Goal: Communication & Community: Answer question/provide support

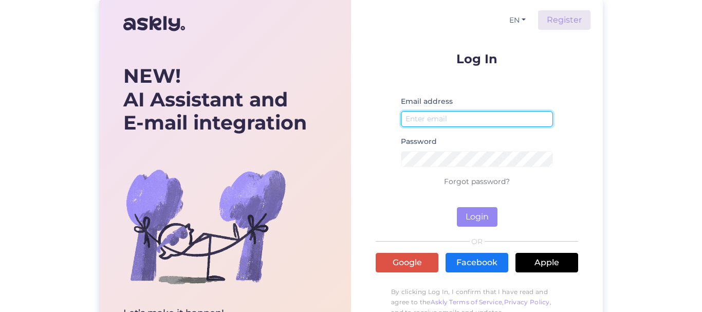
click at [442, 115] on input "email" at bounding box center [477, 119] width 152 height 16
type input "[EMAIL_ADDRESS][DOMAIN_NAME]"
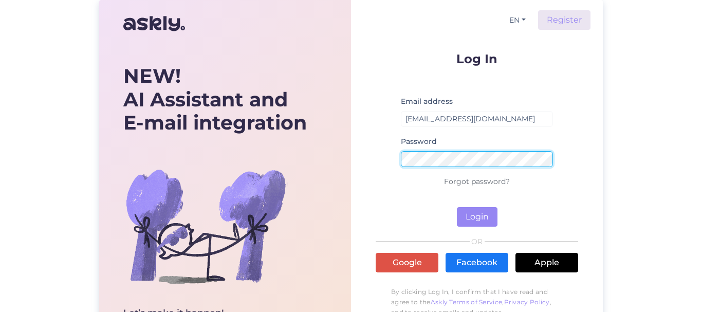
click at [457, 207] on button "Login" at bounding box center [477, 217] width 41 height 20
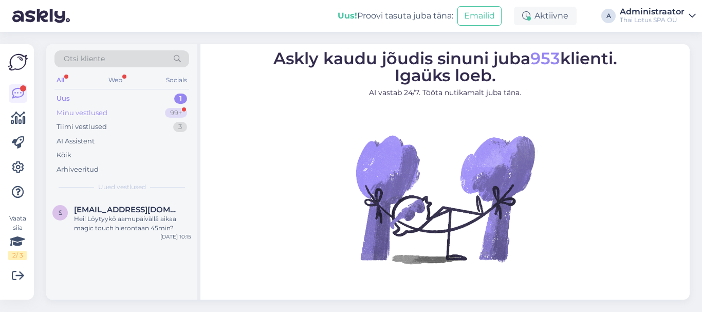
click at [169, 114] on div "99+" at bounding box center [176, 113] width 22 height 10
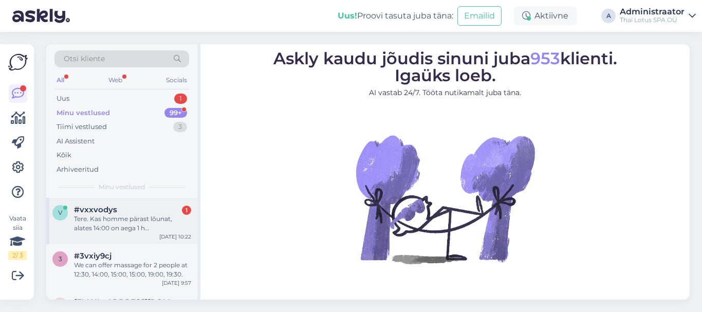
click at [137, 225] on div "Tere. Kas homme pärast lõunat, alates 14:00 on aega 1 h traditsiooniline tai ma…" at bounding box center [132, 223] width 117 height 19
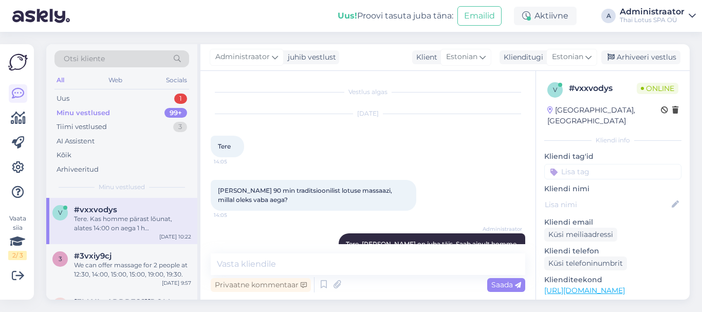
scroll to position [407, 0]
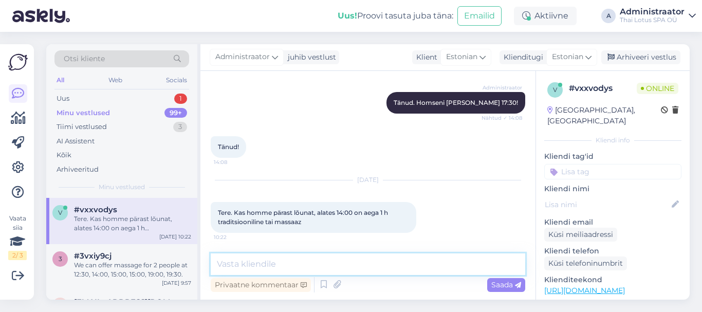
click at [257, 264] on textarea at bounding box center [368, 264] width 315 height 22
type textarea "Tere!"
click at [498, 282] on span "Saada" at bounding box center [506, 284] width 30 height 9
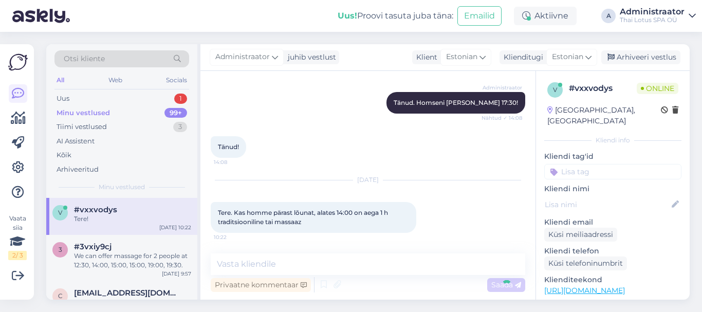
scroll to position [451, 0]
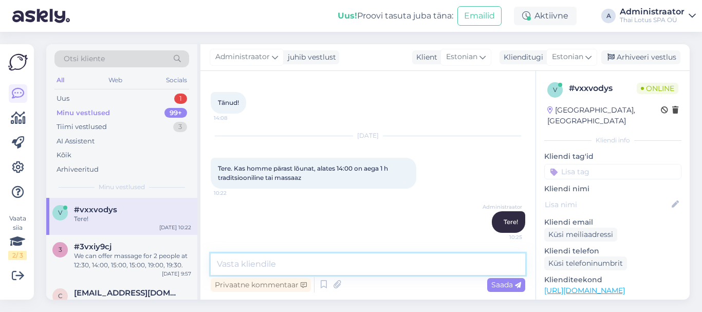
click at [388, 262] on textarea at bounding box center [368, 264] width 315 height 22
type textarea "Jah, meil on pakkuda traditsioonilist massaazi [PERSON_NAME] 14:00."
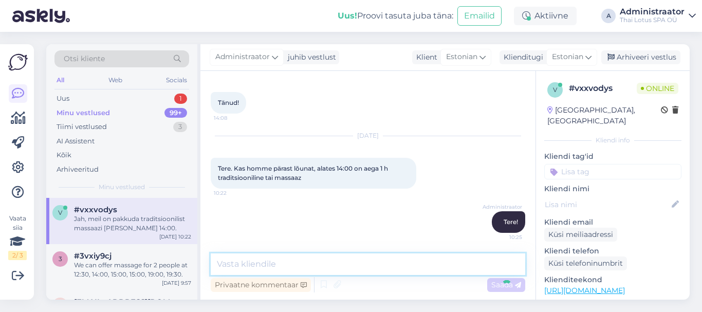
scroll to position [495, 0]
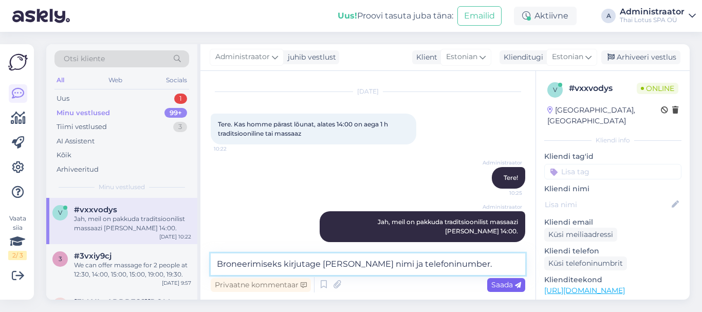
type textarea "Broneerimiseks kirjutage [PERSON_NAME] nimi ja telefoninumber."
click at [498, 283] on span "Saada" at bounding box center [506, 284] width 30 height 9
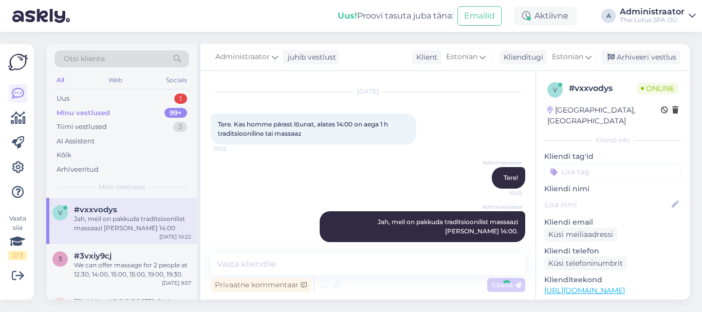
scroll to position [539, 0]
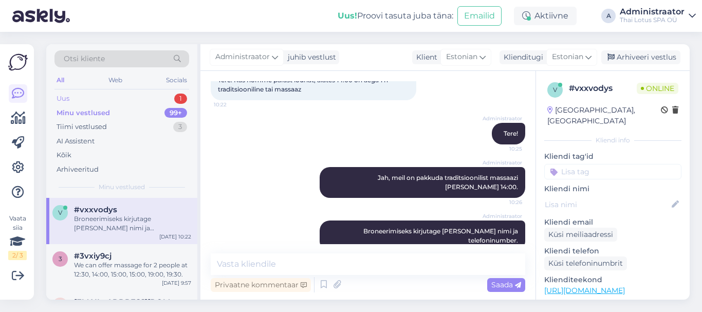
click at [73, 97] on div "Uus 1" at bounding box center [121, 98] width 135 height 14
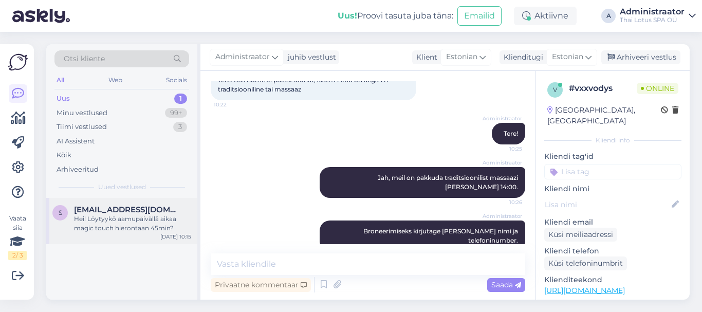
click at [116, 225] on div "Hei! Löytyykö aamupäivällä aikaa magic touch hierontaan 45min?" at bounding box center [132, 223] width 117 height 19
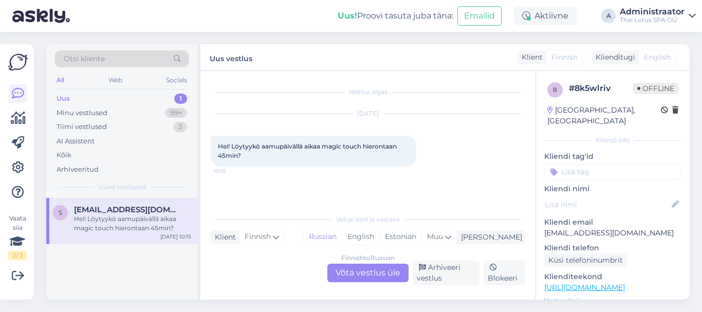
click at [181, 97] on div "1" at bounding box center [180, 99] width 13 height 10
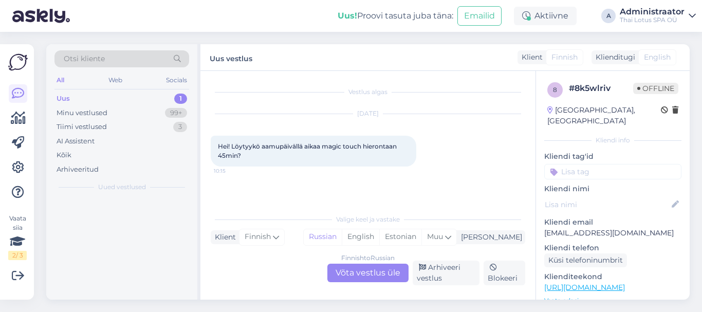
click at [181, 97] on div "1" at bounding box center [180, 99] width 13 height 10
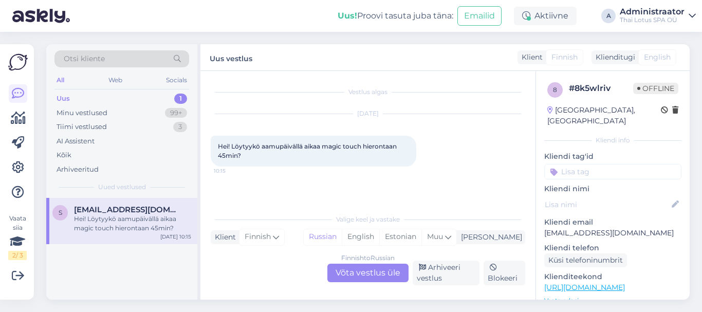
click at [357, 270] on div "Finnish to Russian Võta vestlus üle" at bounding box center [367, 273] width 81 height 19
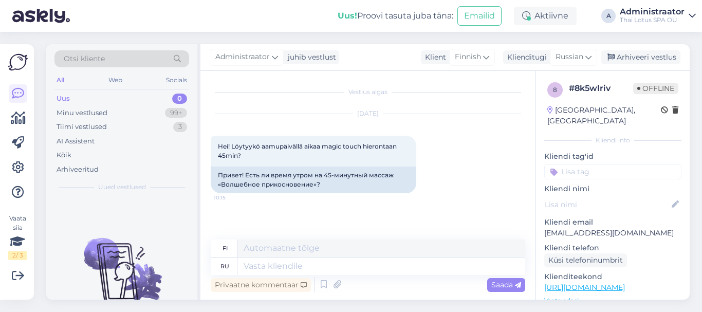
click at [70, 99] on div "Uus 0" at bounding box center [121, 98] width 135 height 14
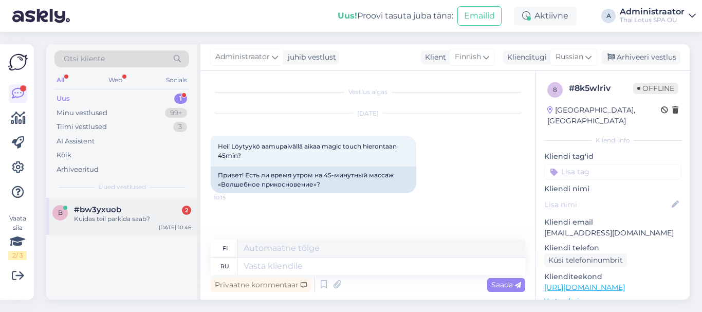
click at [104, 213] on span "#bw3yxuob" at bounding box center [97, 209] width 47 height 9
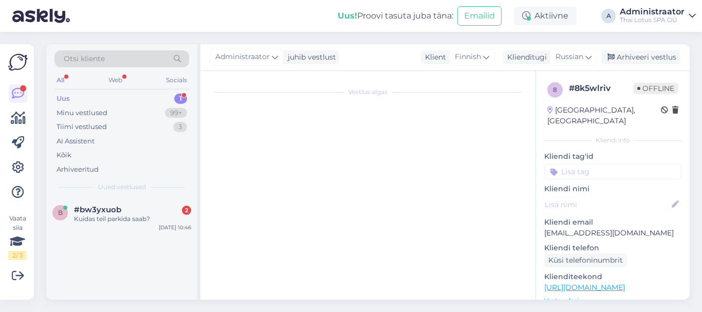
scroll to position [13, 0]
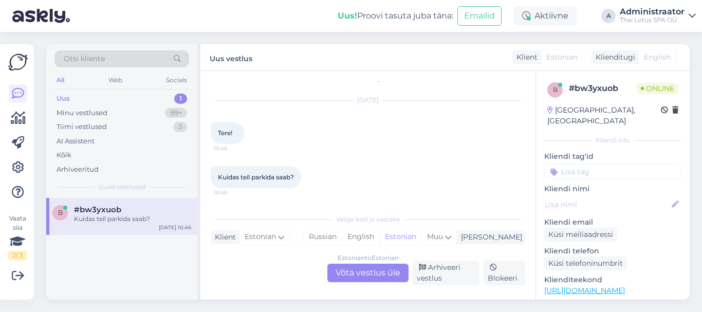
click at [347, 267] on div "Estonian to Estonian Võta vestlus üle" at bounding box center [367, 273] width 81 height 19
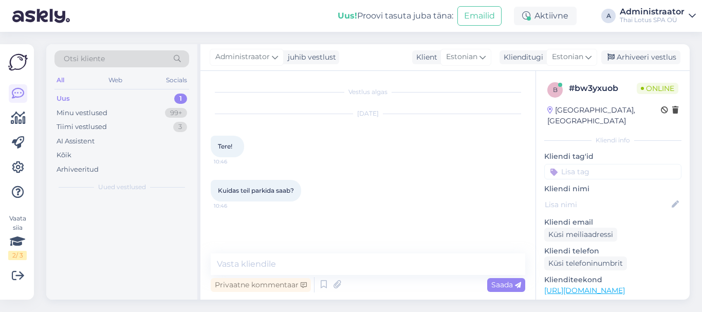
scroll to position [0, 0]
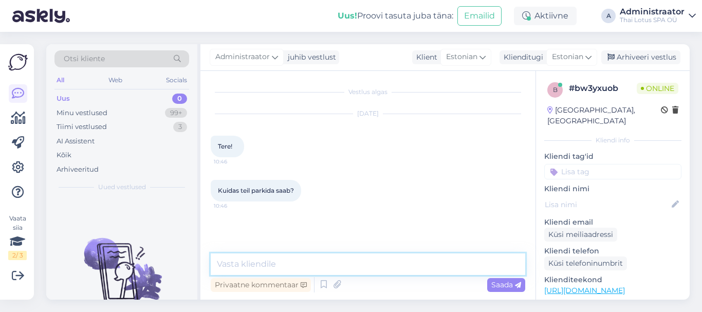
click at [290, 267] on textarea at bounding box center [368, 264] width 315 height 22
type textarea "Tere!"
click at [493, 285] on span "Saada" at bounding box center [506, 284] width 30 height 9
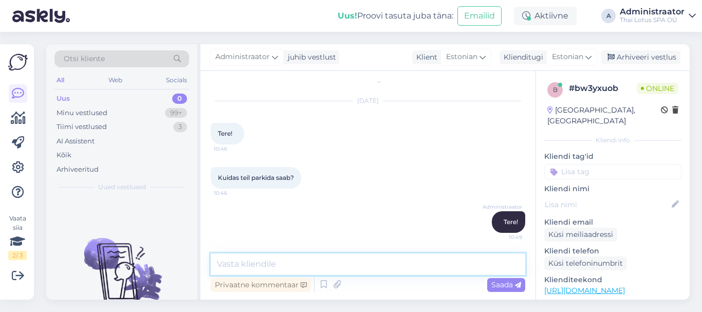
paste textarea "Thai Lotus SPA klientidele on parkimine tasuta, Mere pst 4 (eraparkla) COCA-COL…"
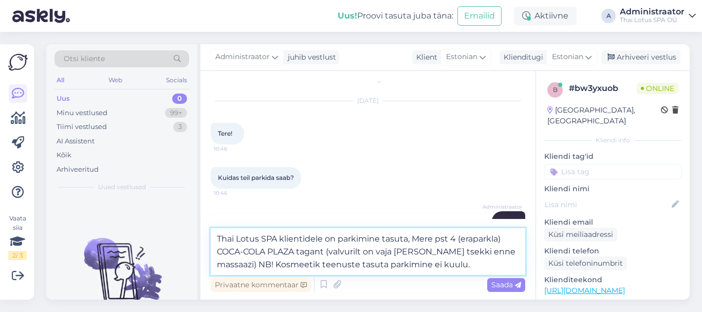
drag, startPoint x: 428, startPoint y: 267, endPoint x: 218, endPoint y: 266, distance: 209.7
click at [218, 266] on textarea "Thai Lotus SPA klientidele on parkimine tasuta, Mere pst 4 (eraparkla) COCA-COL…" at bounding box center [368, 251] width 315 height 47
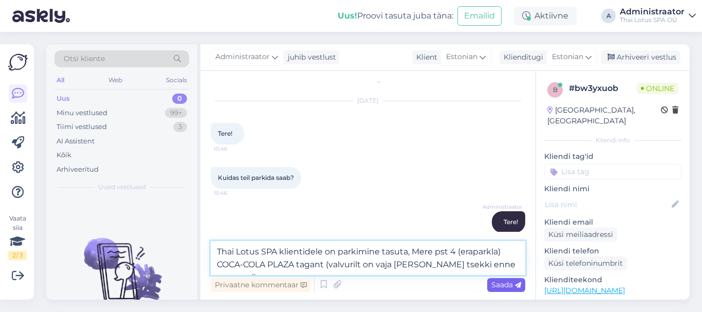
type textarea "Thai Lotus SPA klientidele on parkimine tasuta, Mere pst 4 (eraparkla) COCA-COL…"
click at [505, 284] on span "Saada" at bounding box center [506, 284] width 30 height 9
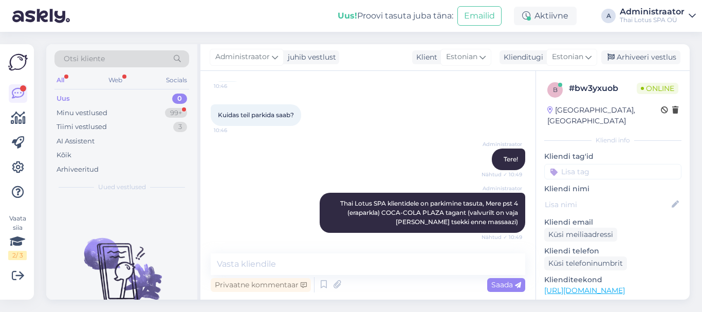
scroll to position [129, 0]
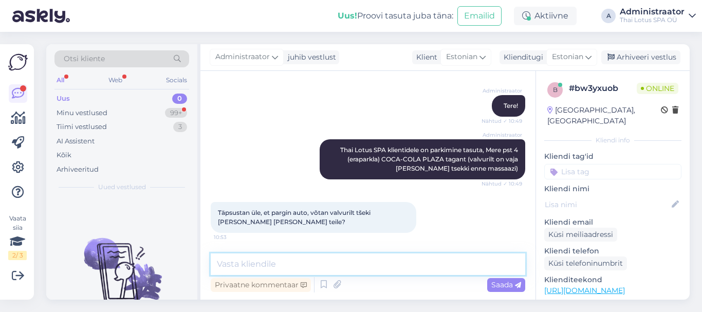
click at [278, 267] on textarea at bounding box center [368, 264] width 315 height 22
click at [241, 266] on textarea "Jah, päpselt nii!" at bounding box center [368, 264] width 315 height 22
type textarea "Jah, täpselt nii!"
click at [507, 282] on span "Saada" at bounding box center [506, 284] width 30 height 9
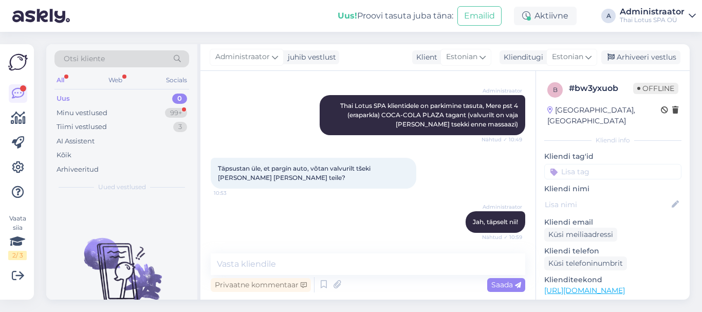
scroll to position [217, 0]
